Goal: Task Accomplishment & Management: Manage account settings

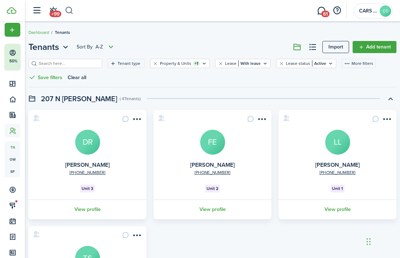
scroll to position [3, 0]
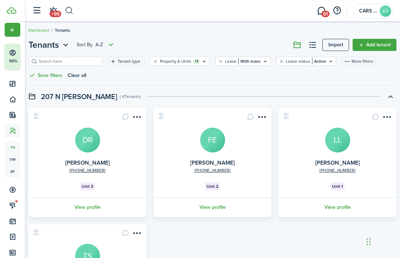
click at [72, 8] on button "button" at bounding box center [69, 11] width 9 height 12
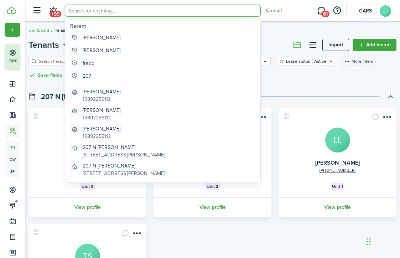
scroll to position [0, 0]
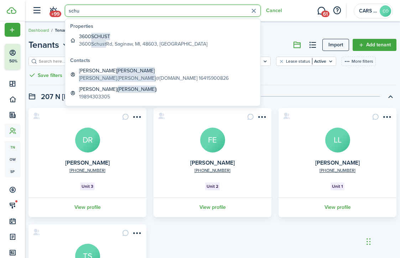
type input "Schu"
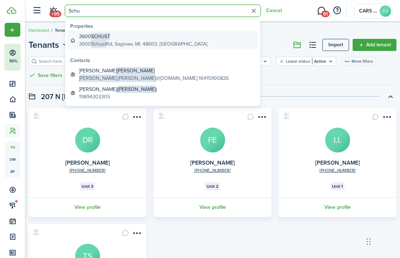
drag, startPoint x: 87, startPoint y: 25, endPoint x: 118, endPoint y: 42, distance: 35.6
click at [118, 42] on global-search-item-description "[STREET_ADDRESS][PERSON_NAME]" at bounding box center [143, 43] width 128 height 7
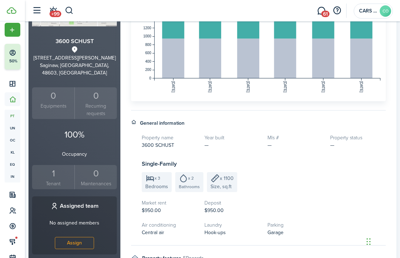
scroll to position [123, 0]
click at [58, 180] on small "Tenant" at bounding box center [53, 183] width 39 height 7
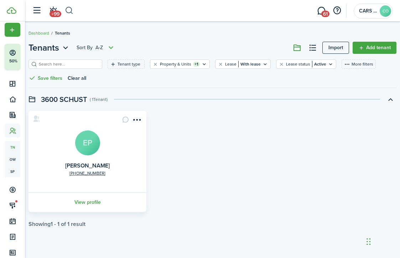
scroll to position [0, 0]
click at [71, 7] on button "button" at bounding box center [69, 11] width 9 height 12
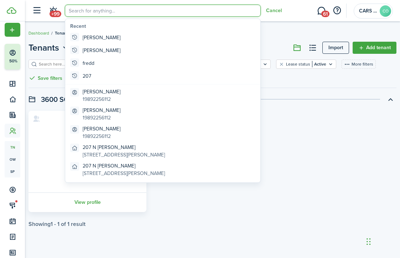
scroll to position [0, 0]
click at [91, 10] on input "search" at bounding box center [163, 11] width 196 height 12
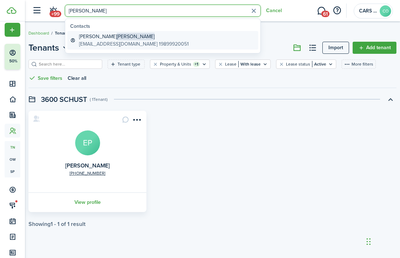
type input "[PERSON_NAME]"
click at [117, 41] on global-search-item-description "[EMAIL_ADDRESS][DOMAIN_NAME] 19899920051" at bounding box center [134, 43] width 110 height 7
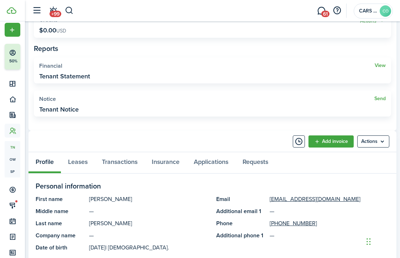
scroll to position [201, 0]
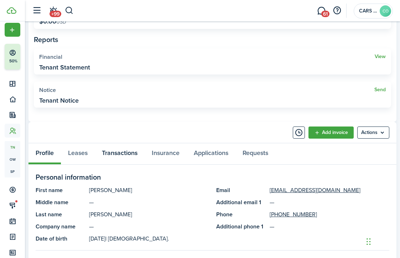
click at [128, 150] on link "Transactions" at bounding box center [120, 153] width 50 height 21
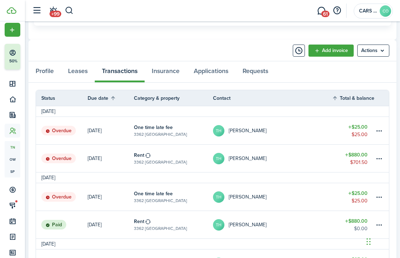
scroll to position [282, 0]
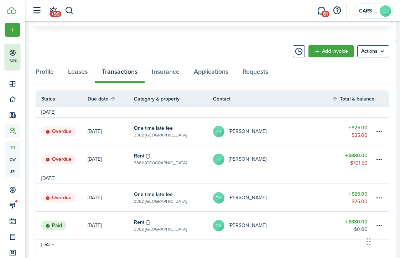
click at [191, 156] on link "Rent 3362 [GEOGRAPHIC_DATA]" at bounding box center [173, 158] width 79 height 27
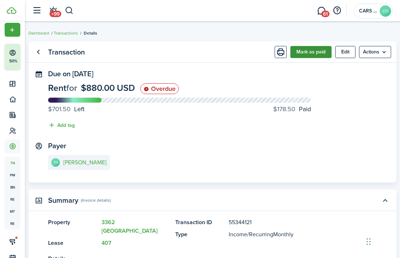
click at [321, 54] on button "Mark as paid" at bounding box center [310, 52] width 41 height 12
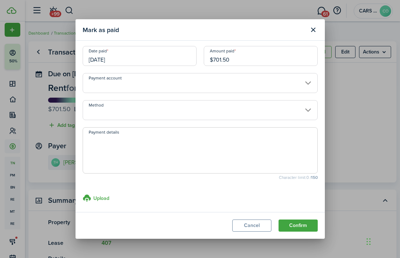
scroll to position [3, 0]
drag, startPoint x: 234, startPoint y: 59, endPoint x: 188, endPoint y: 59, distance: 46.3
click at [188, 59] on div "Date paid [DATE] Amount paid $701.50" at bounding box center [200, 58] width 242 height 27
click at [161, 58] on input "[DATE]" at bounding box center [140, 55] width 114 height 20
type input "$100.00"
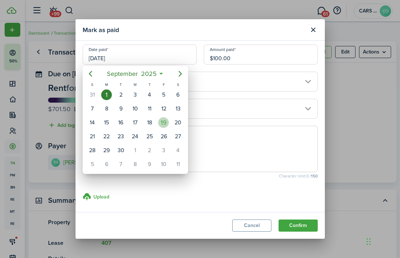
click at [161, 122] on div "19" at bounding box center [163, 122] width 11 height 11
type input "[DATE]"
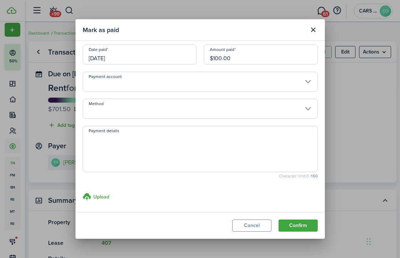
drag, startPoint x: 292, startPoint y: 221, endPoint x: 293, endPoint y: 218, distance: 3.7
click at [291, 221] on button "Confirm" at bounding box center [298, 225] width 39 height 12
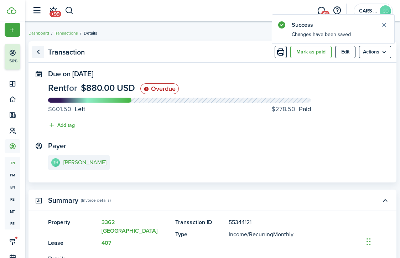
click at [37, 49] on link "Go back" at bounding box center [38, 52] width 12 height 12
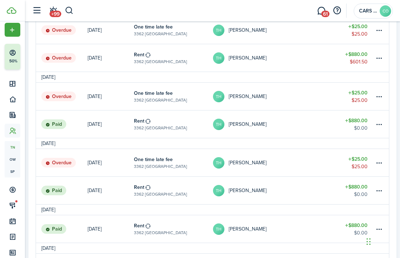
scroll to position [311, 0]
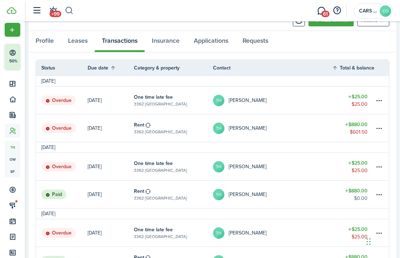
click at [70, 9] on button "button" at bounding box center [69, 11] width 9 height 12
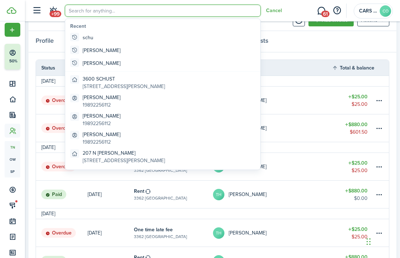
scroll to position [313, 0]
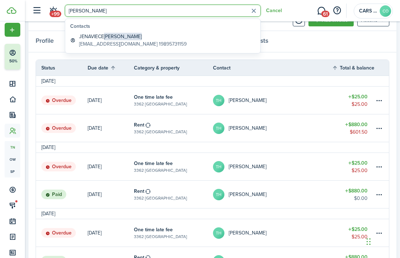
type input "[PERSON_NAME]"
drag, startPoint x: 70, startPoint y: 9, endPoint x: 143, endPoint y: 37, distance: 78.0
click at [143, 37] on html "Create New Finish Account Setup 50% Dashboard Portfolio Leasing Contacts tn Ten…" at bounding box center [200, 129] width 400 height 258
click at [125, 40] on html "Create New Finish Account Setup 50% Dashboard Portfolio Leasing Contacts tn Ten…" at bounding box center [200, 129] width 400 height 258
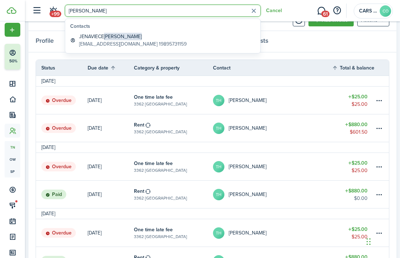
click at [125, 40] on html "Create New Finish Account Setup 50% Dashboard Portfolio Leasing Contacts tn Ten…" at bounding box center [200, 129] width 400 height 258
drag, startPoint x: 143, startPoint y: 37, endPoint x: 118, endPoint y: 42, distance: 25.6
click at [118, 42] on html "Create New Finish Account Setup 50% Dashboard Portfolio Leasing Contacts tn Ten…" at bounding box center [200, 129] width 400 height 258
click at [119, 42] on html "Create New Finish Account Setup 50% Dashboard Portfolio Leasing Contacts tn Ten…" at bounding box center [200, 129] width 400 height 258
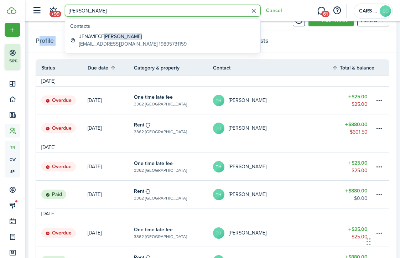
click at [132, 36] on html "Create New Finish Account Setup 50% Dashboard Portfolio Leasing Contacts tn Ten…" at bounding box center [200, 129] width 400 height 258
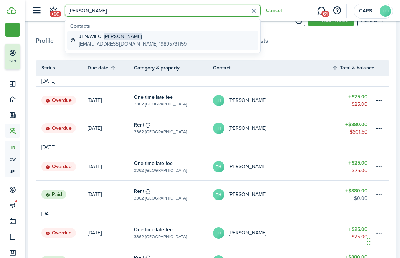
click at [125, 37] on global-search-item-title "JENAVIECE [PERSON_NAME]" at bounding box center [133, 36] width 108 height 7
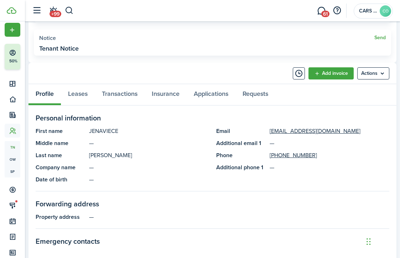
scroll to position [257, 0]
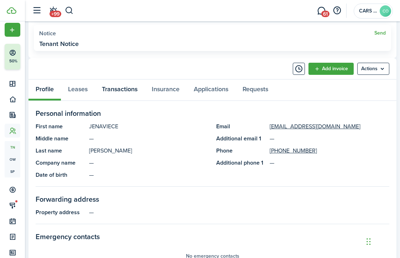
click at [118, 83] on link "Transactions" at bounding box center [120, 89] width 50 height 21
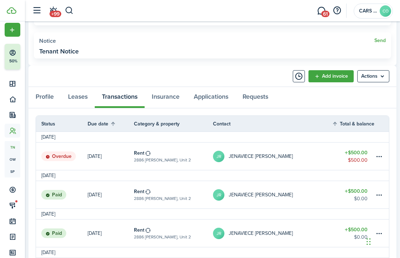
scroll to position [251, 0]
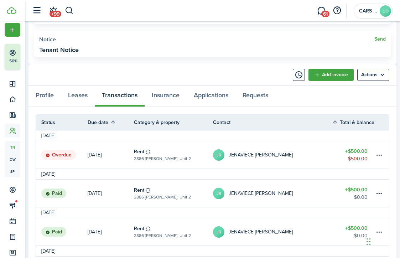
click at [183, 157] on link "Rent 2886 [PERSON_NAME], Unit 2" at bounding box center [173, 154] width 79 height 27
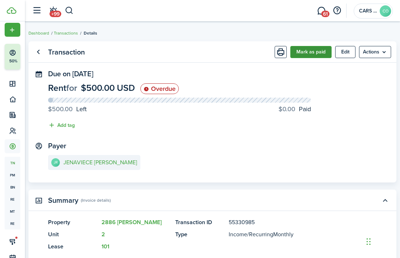
click at [317, 57] on button "Mark as paid" at bounding box center [310, 52] width 41 height 12
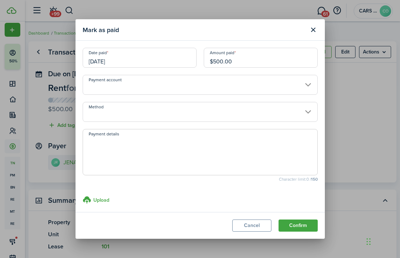
click at [129, 61] on input "[DATE]" at bounding box center [140, 58] width 114 height 20
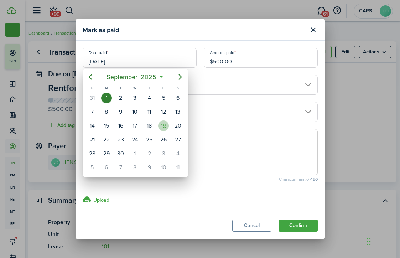
click at [161, 126] on div "19" at bounding box center [163, 125] width 11 height 11
type input "[DATE]"
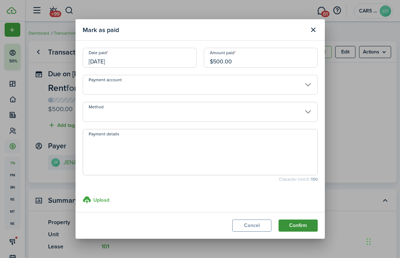
click at [284, 223] on button "Confirm" at bounding box center [298, 225] width 39 height 12
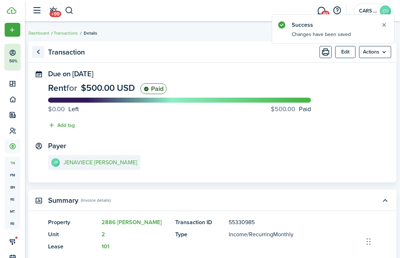
click at [39, 51] on link "Go back" at bounding box center [38, 52] width 12 height 12
